Goal: Information Seeking & Learning: Learn about a topic

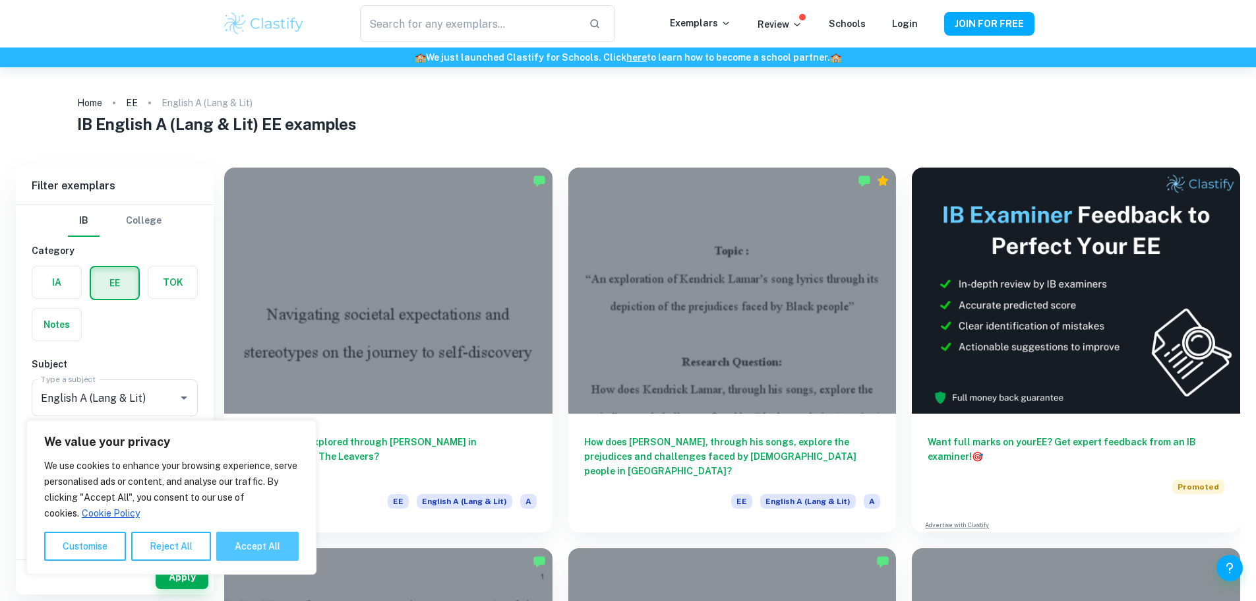
click at [286, 543] on button "Accept All" at bounding box center [257, 546] width 82 height 29
checkbox input "true"
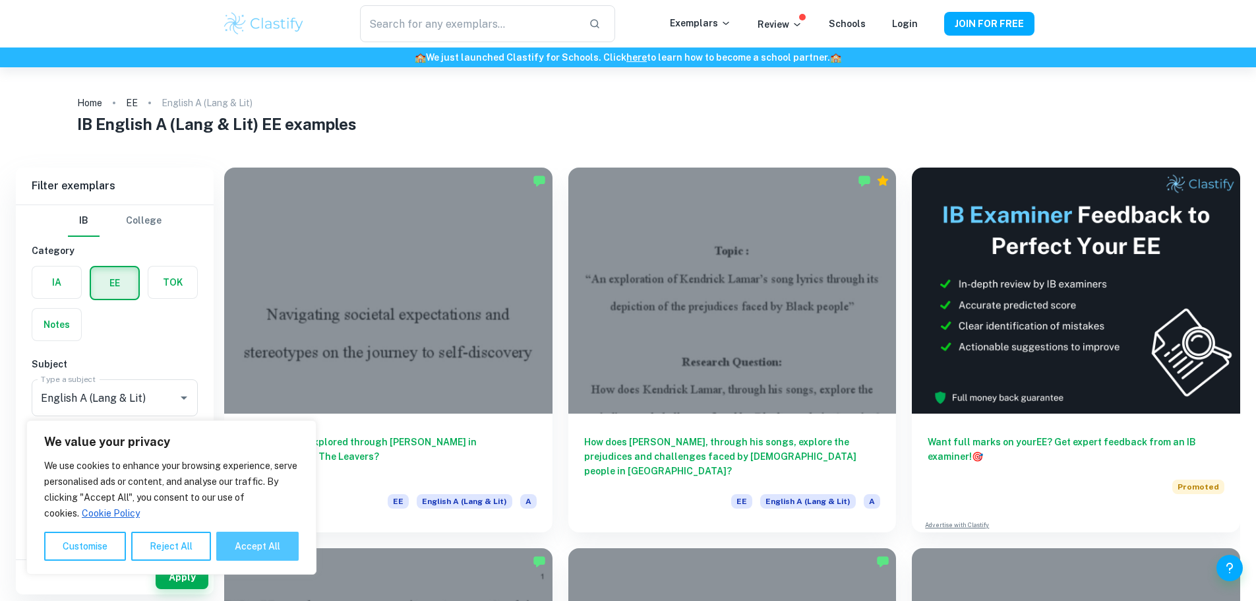
checkbox input "true"
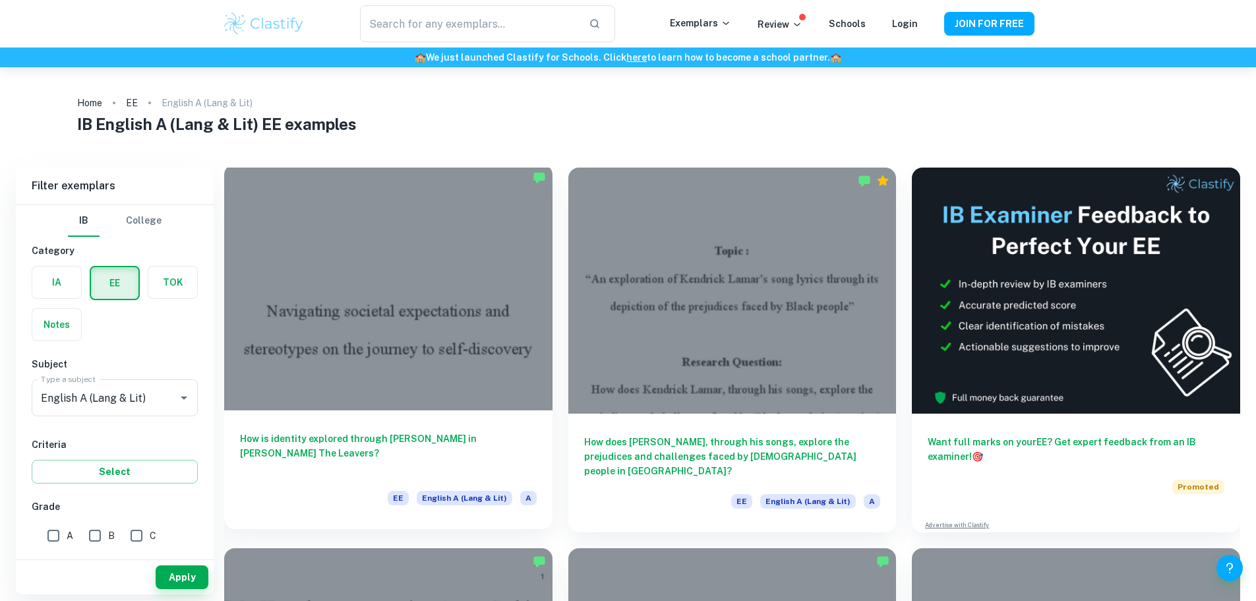
click at [336, 284] on div at bounding box center [388, 287] width 328 height 246
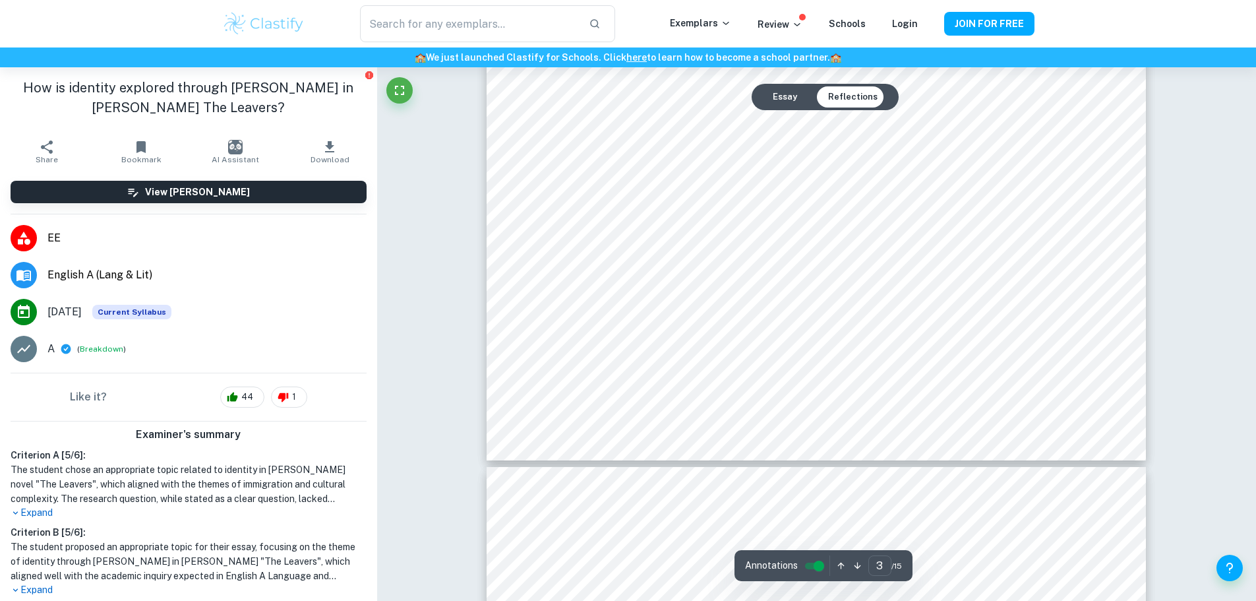
scroll to position [2836, 0]
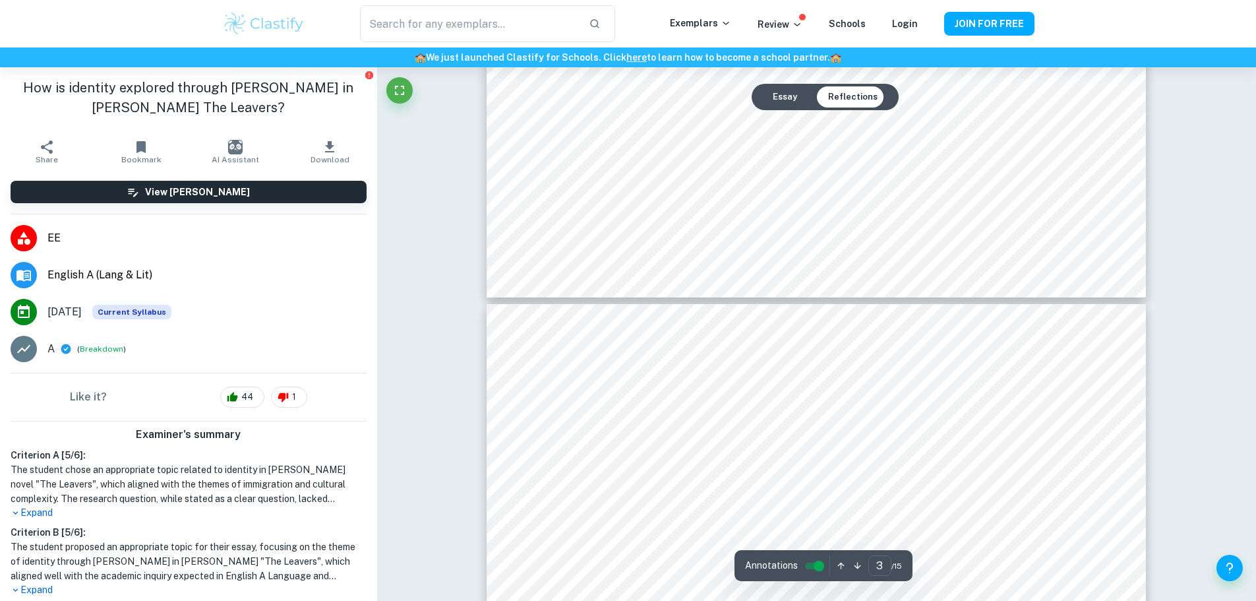
type input "4"
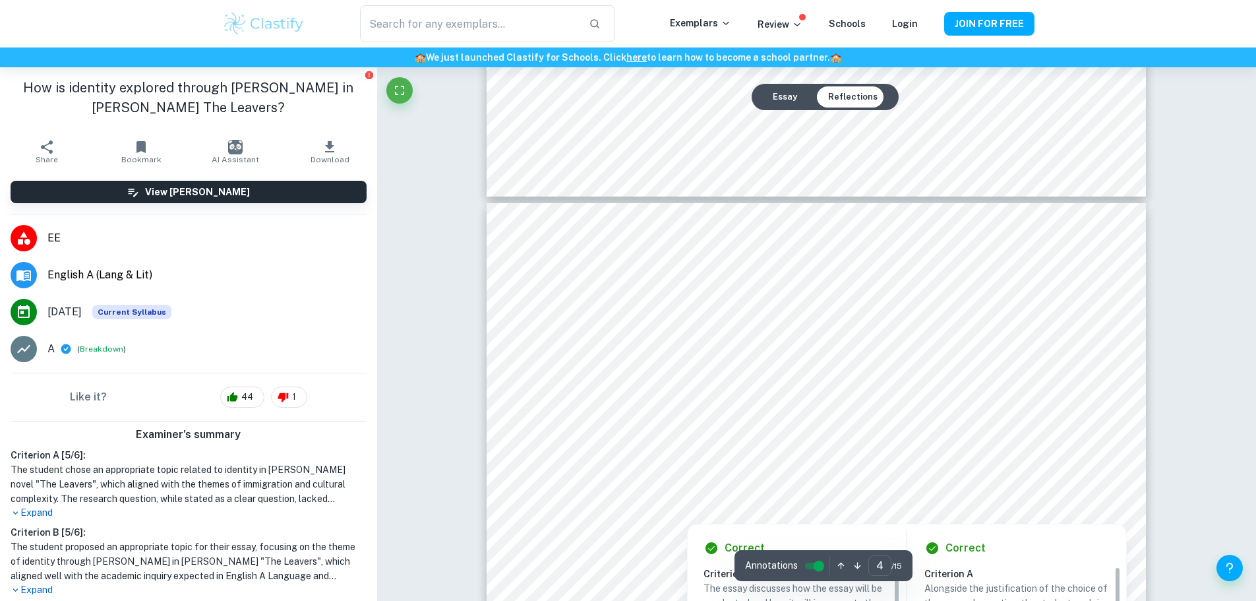
scroll to position [3034, 0]
